Goal: Information Seeking & Learning: Learn about a topic

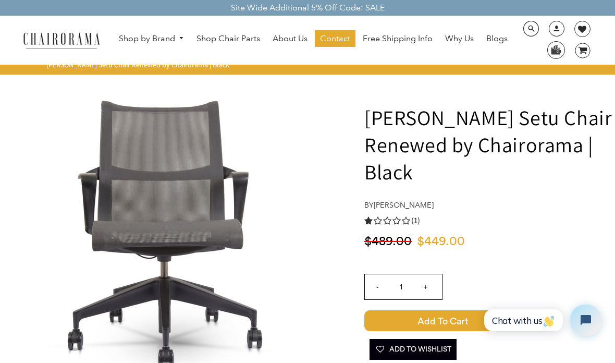
click at [534, 30] on span at bounding box center [531, 29] width 16 height 16
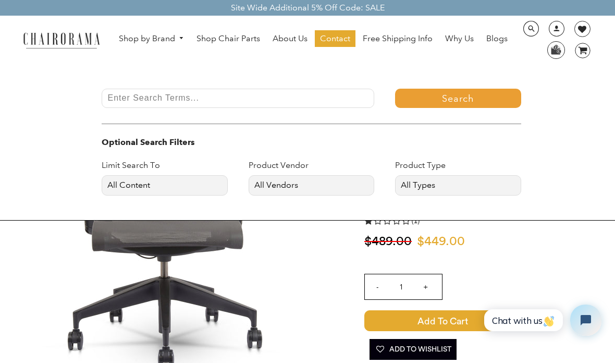
click at [134, 99] on input "Enter Search Terms..." at bounding box center [238, 98] width 273 height 19
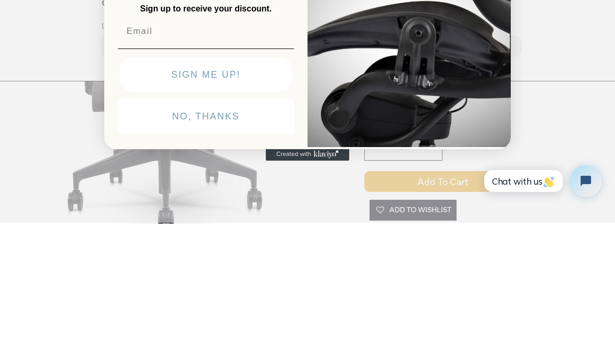
scroll to position [139, 0]
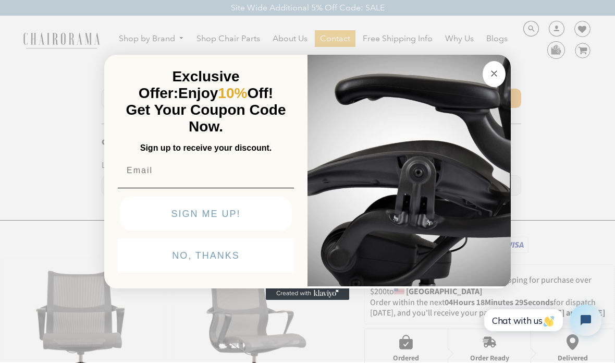
click at [208, 269] on button "NO, THANKS" at bounding box center [206, 255] width 176 height 34
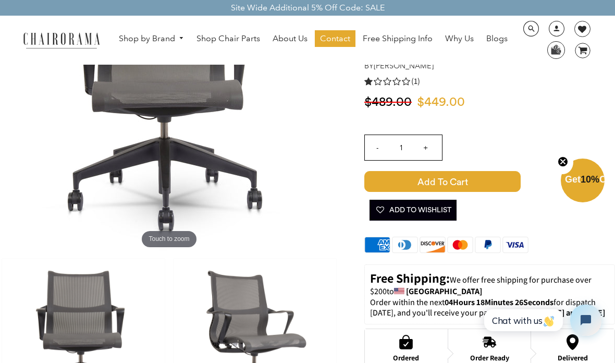
click at [523, 29] on span at bounding box center [531, 29] width 16 height 16
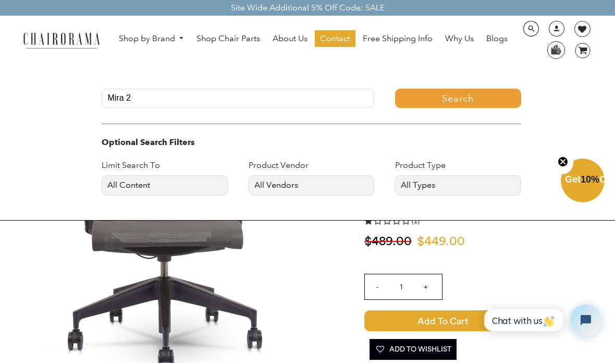
click at [148, 99] on input "Mira 2" at bounding box center [238, 98] width 273 height 19
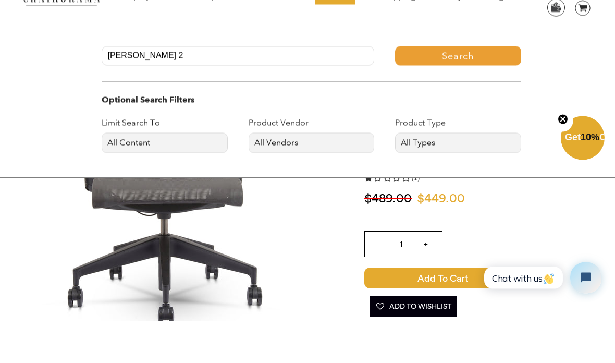
type input "[PERSON_NAME] 2"
click at [468, 89] on button "Search" at bounding box center [458, 98] width 126 height 19
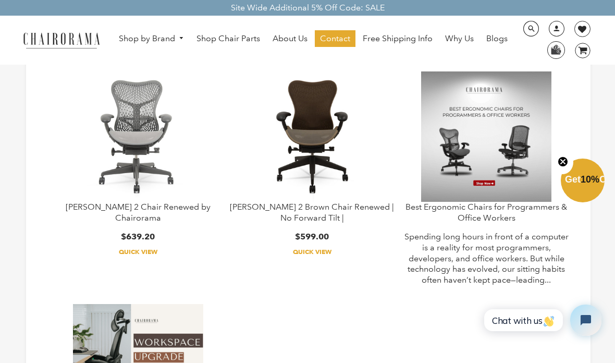
scroll to position [119, 0]
click at [118, 117] on img at bounding box center [138, 136] width 130 height 130
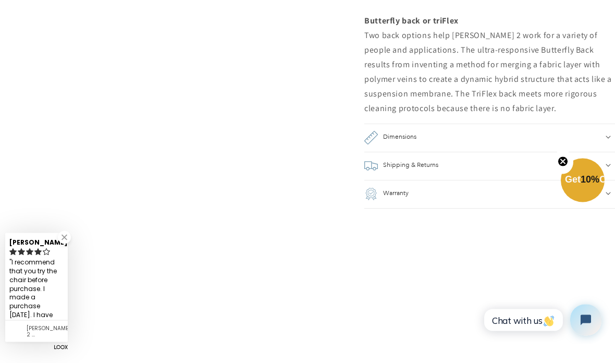
scroll to position [1053, 0]
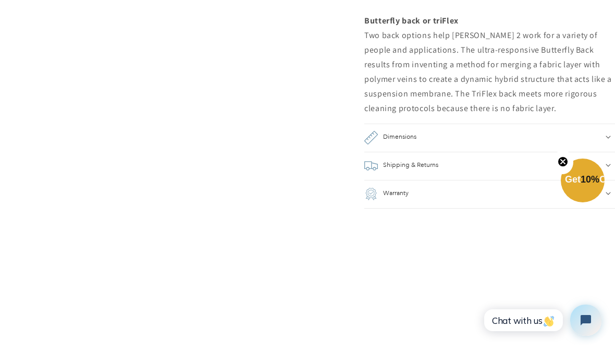
click at [492, 159] on div "Shipping & Returns" at bounding box center [489, 166] width 251 height 14
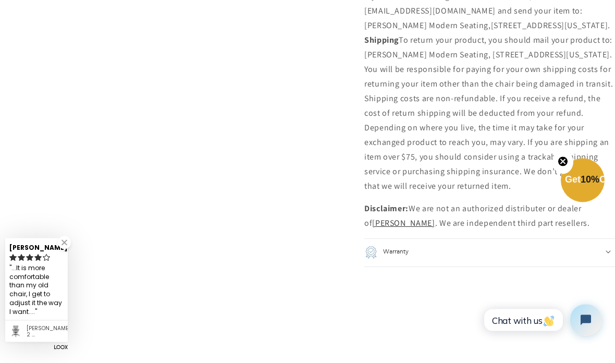
scroll to position [1960, 0]
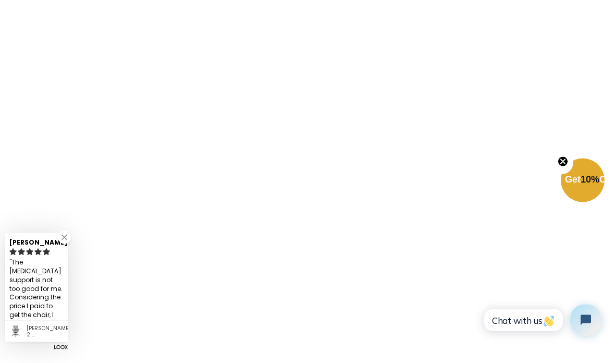
scroll to position [2677, 0]
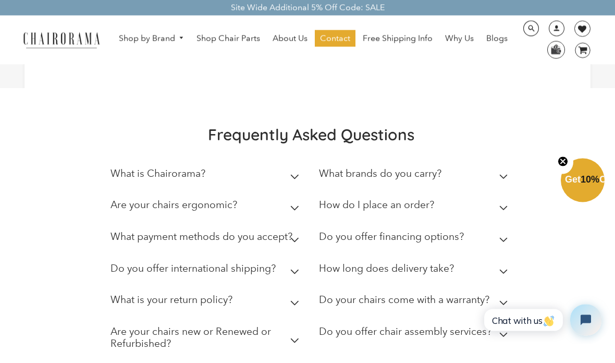
scroll to position [634, 0]
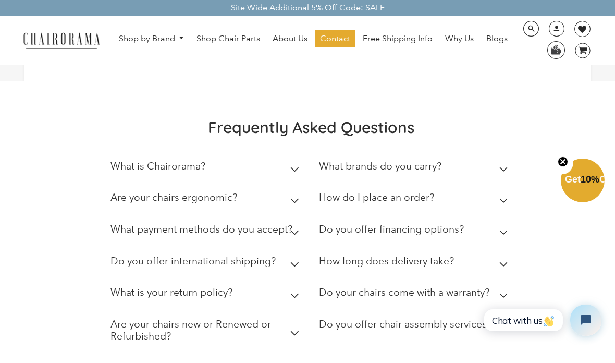
click at [266, 162] on summary "What is Chairorama?" at bounding box center [206, 169] width 193 height 32
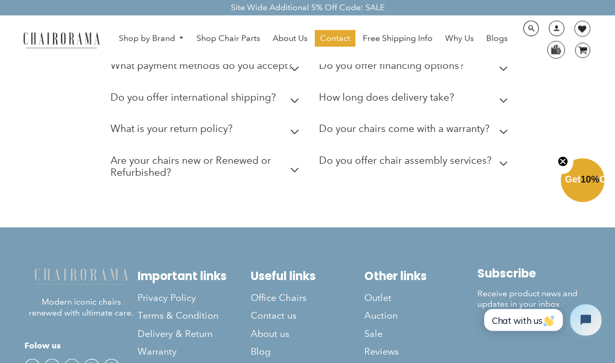
scroll to position [857, 0]
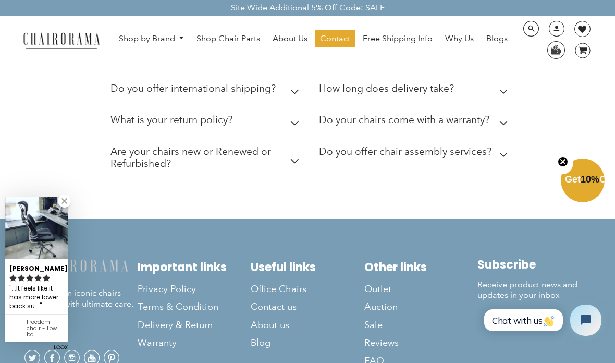
click at [484, 114] on div "Do your chairs come with a warranty?" at bounding box center [404, 122] width 170 height 17
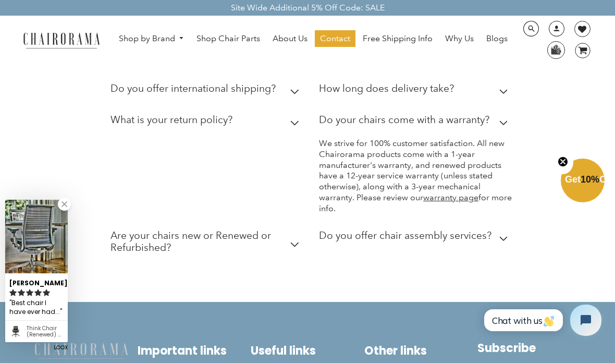
click at [281, 229] on h2 "Are your chairs new or Renewed or Refurbished?" at bounding box center [206, 241] width 193 height 24
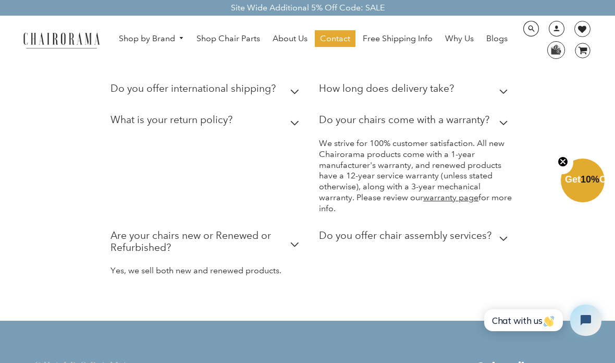
click at [446, 229] on h2 "Do you offer chair assembly services?" at bounding box center [405, 235] width 173 height 12
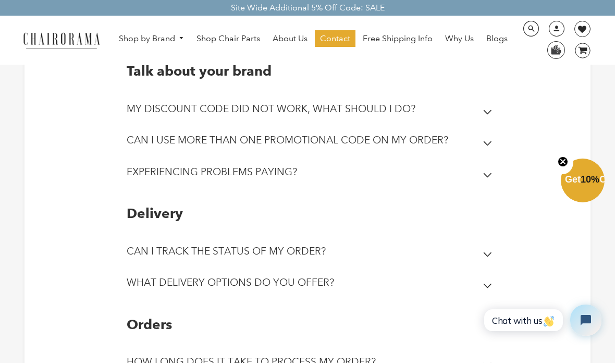
scroll to position [0, 0]
